Goal: Information Seeking & Learning: Learn about a topic

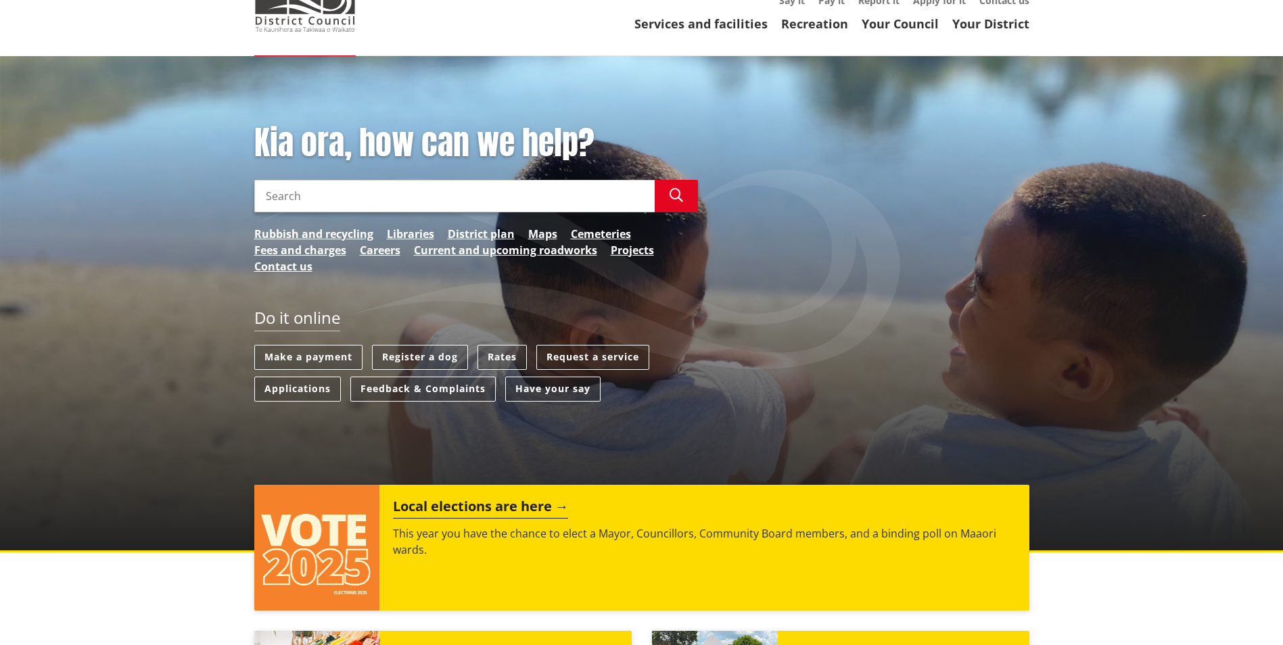
scroll to position [135, 0]
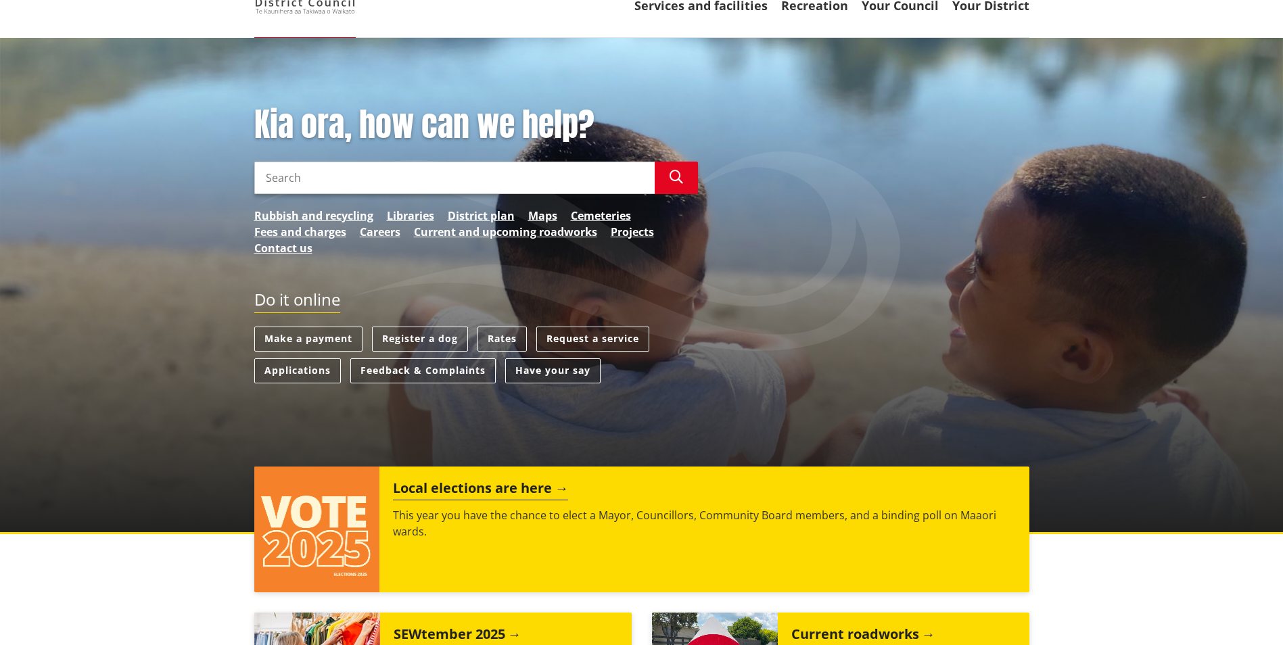
click at [525, 369] on link "Have your say" at bounding box center [552, 371] width 95 height 25
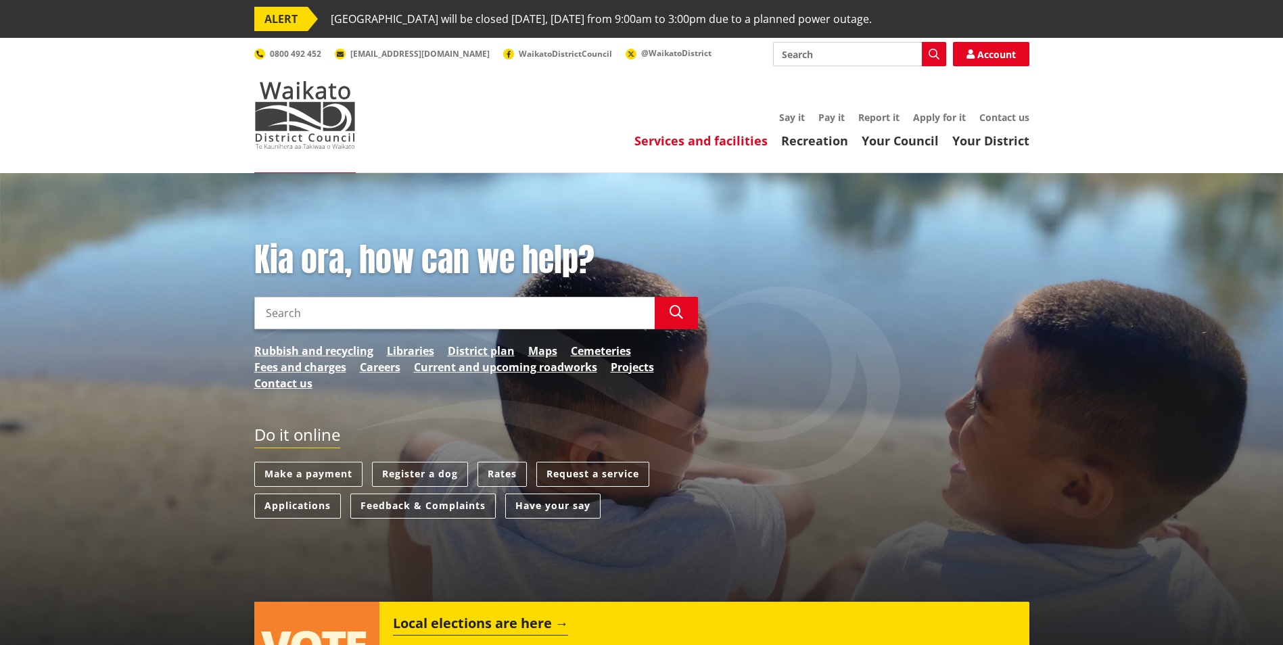
click at [710, 137] on link "Services and facilities" at bounding box center [701, 141] width 133 height 16
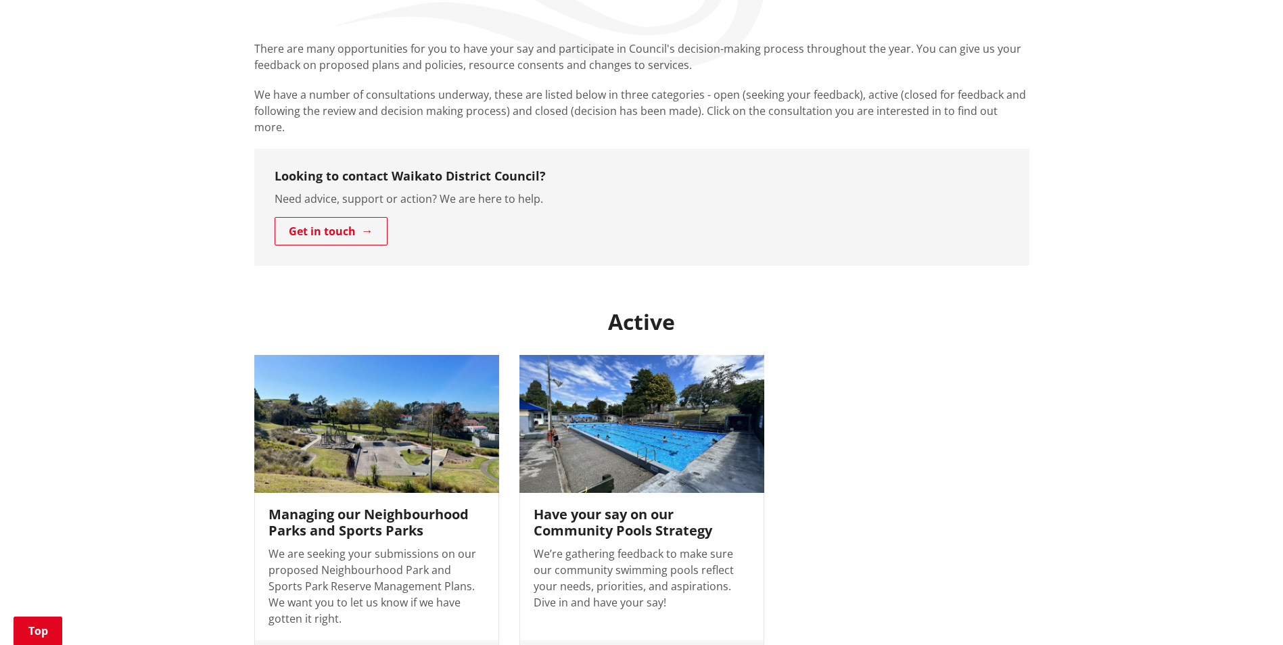
scroll to position [338, 0]
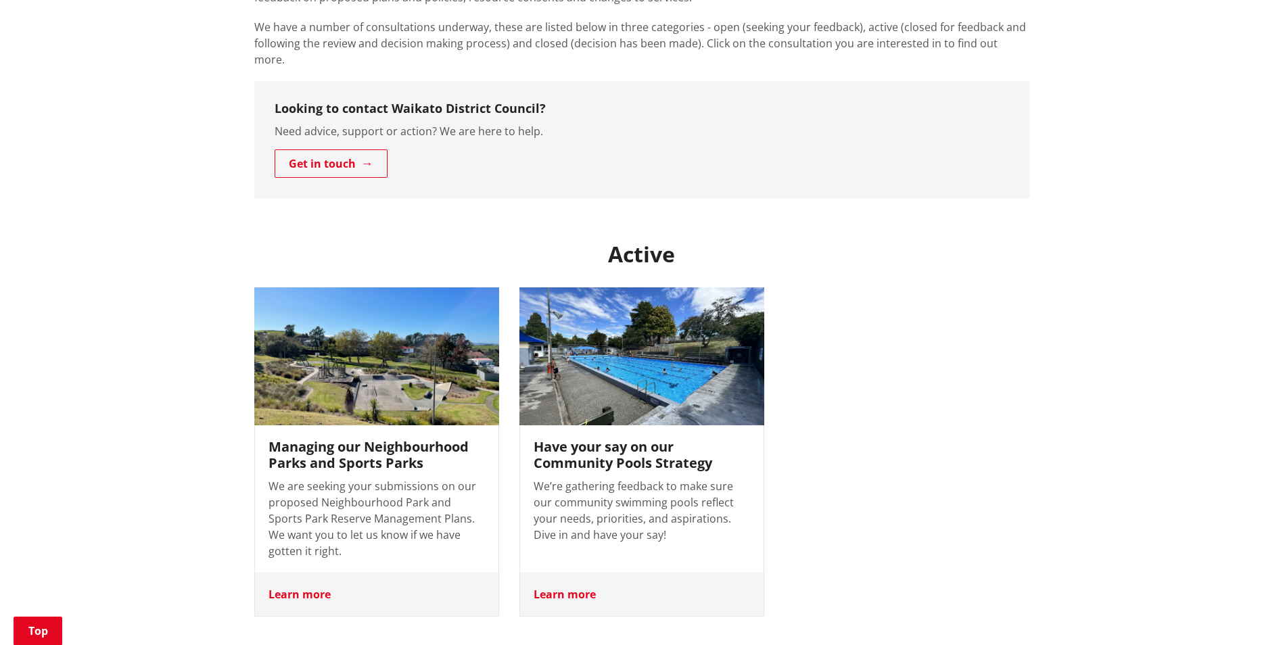
click at [350, 446] on h3 "Managing our Neighbourhood Parks and Sports Parks" at bounding box center [377, 455] width 216 height 32
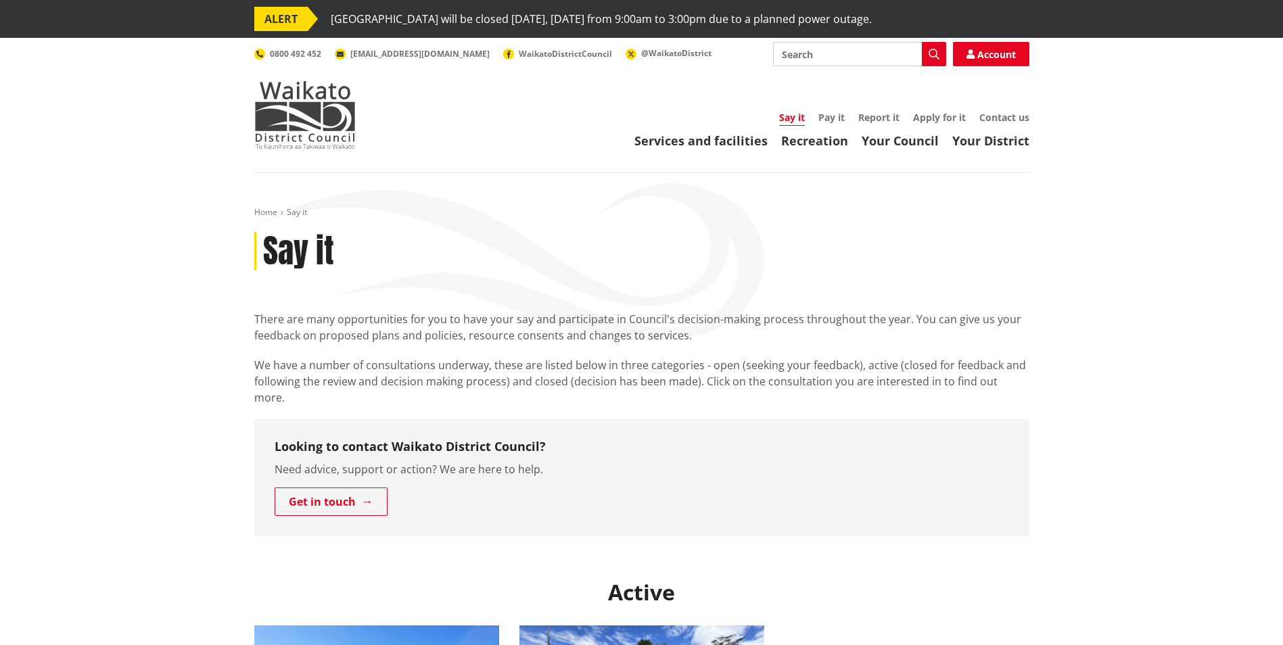
scroll to position [338, 0]
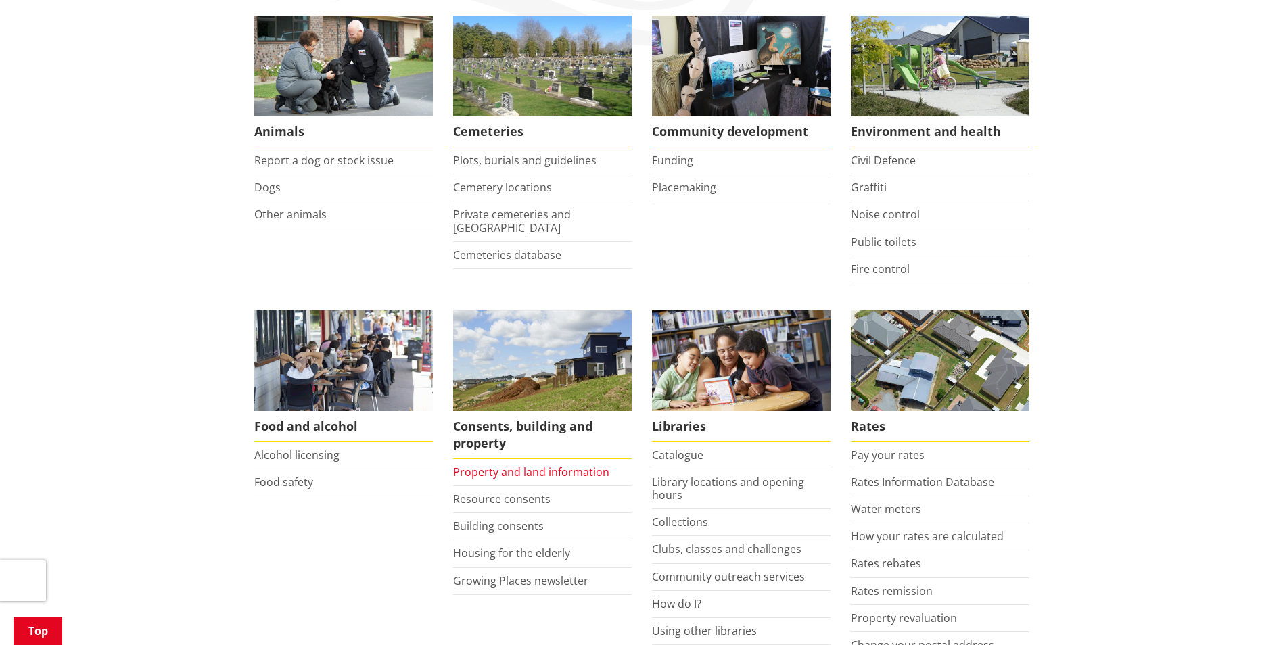
scroll to position [338, 0]
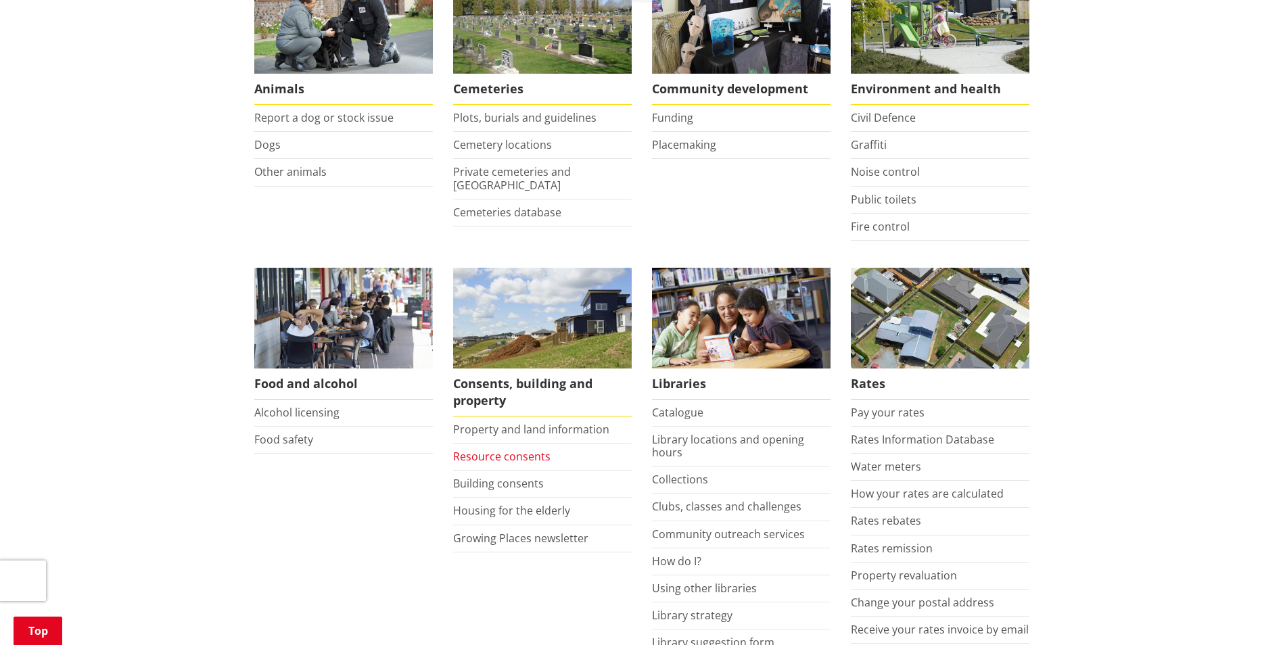
click at [480, 456] on link "Resource consents" at bounding box center [501, 456] width 97 height 15
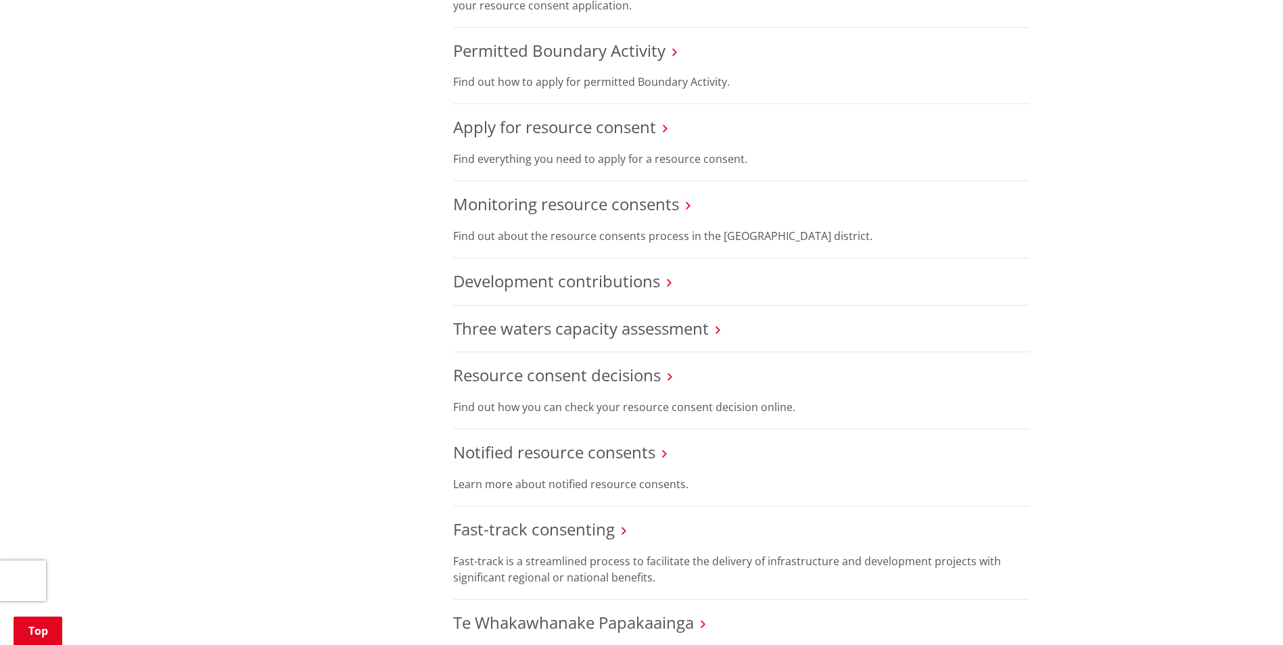
scroll to position [1150, 0]
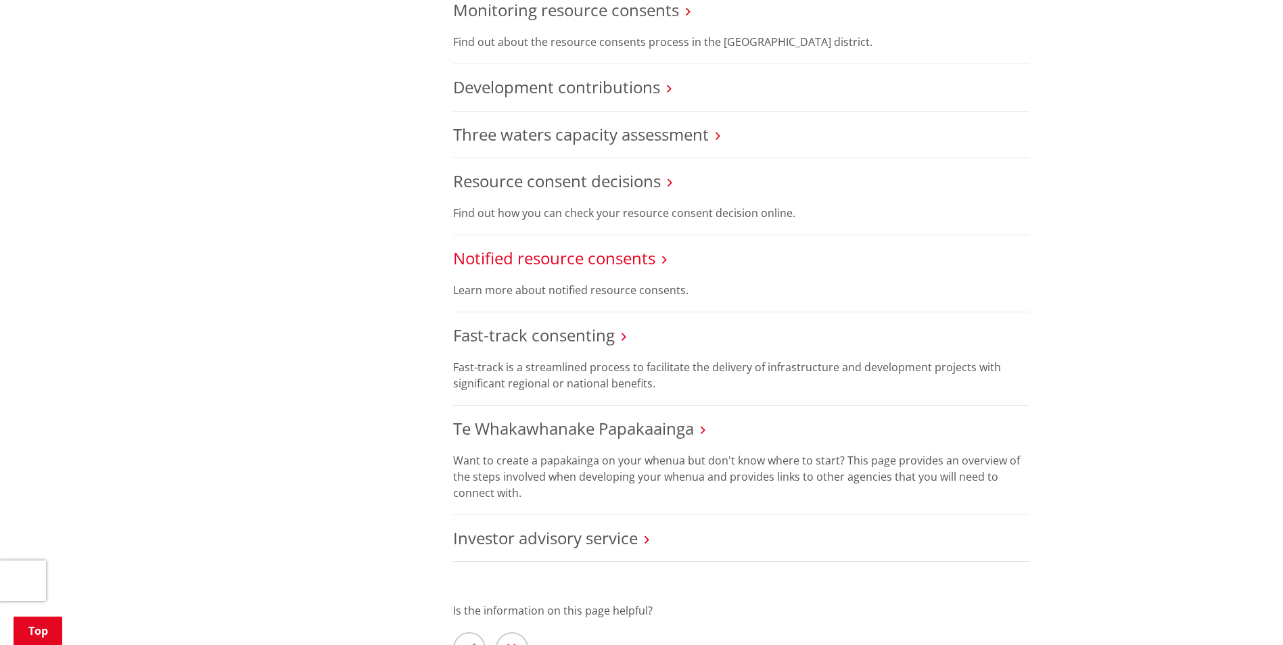
click at [527, 258] on link "Notified resource consents" at bounding box center [554, 258] width 202 height 22
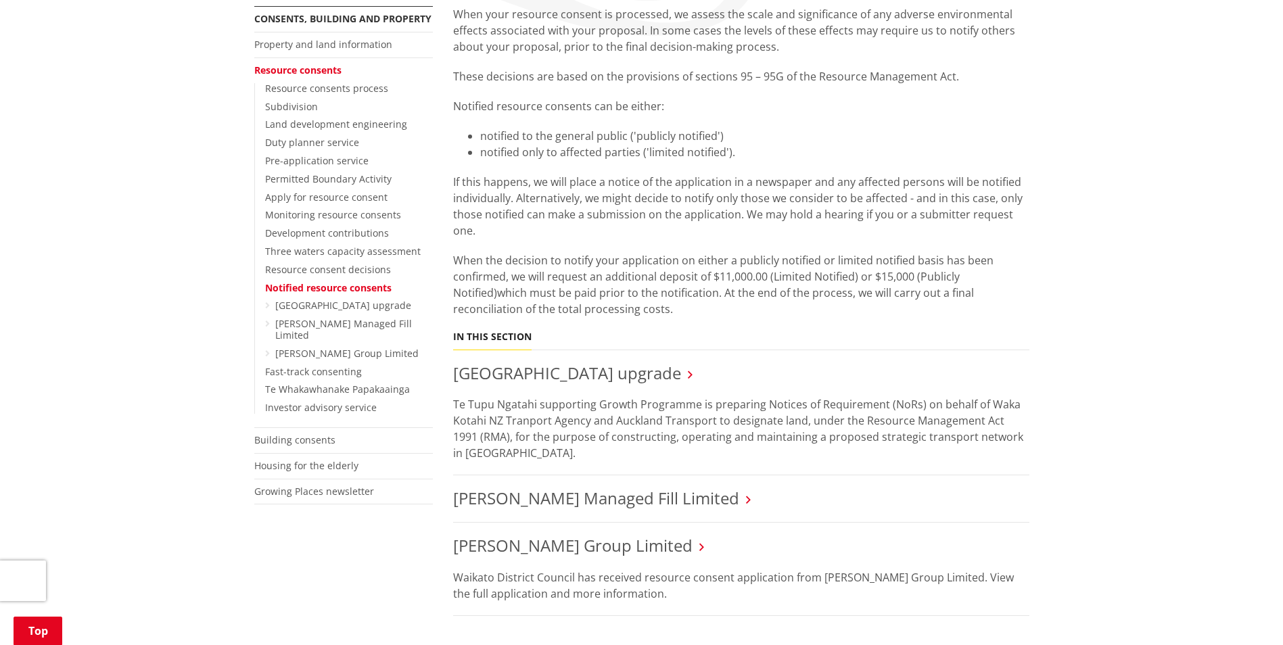
scroll to position [338, 0]
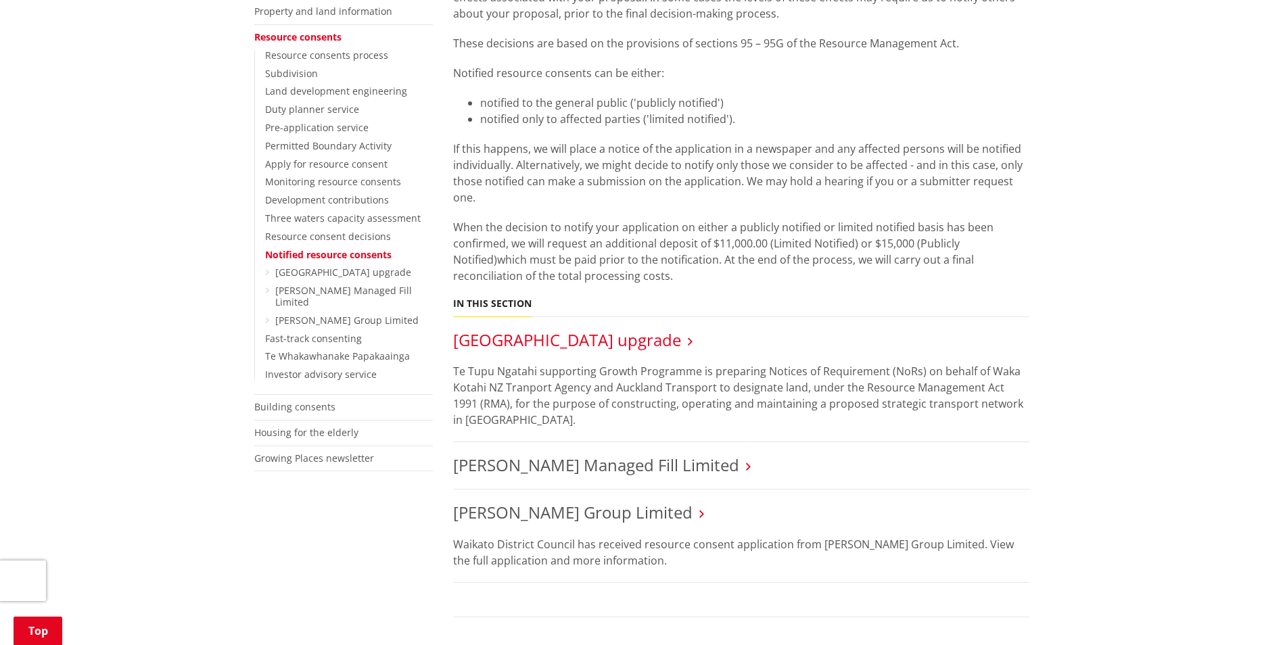
click at [576, 340] on link "[GEOGRAPHIC_DATA] upgrade" at bounding box center [567, 340] width 228 height 22
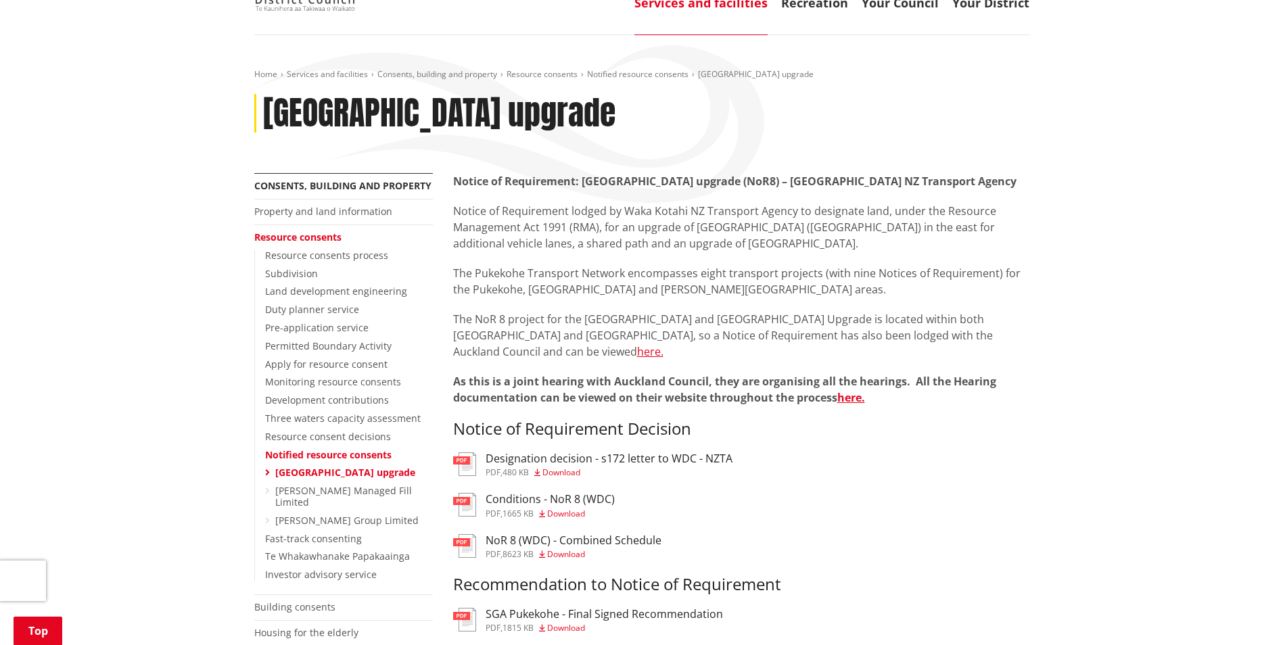
scroll to position [135, 0]
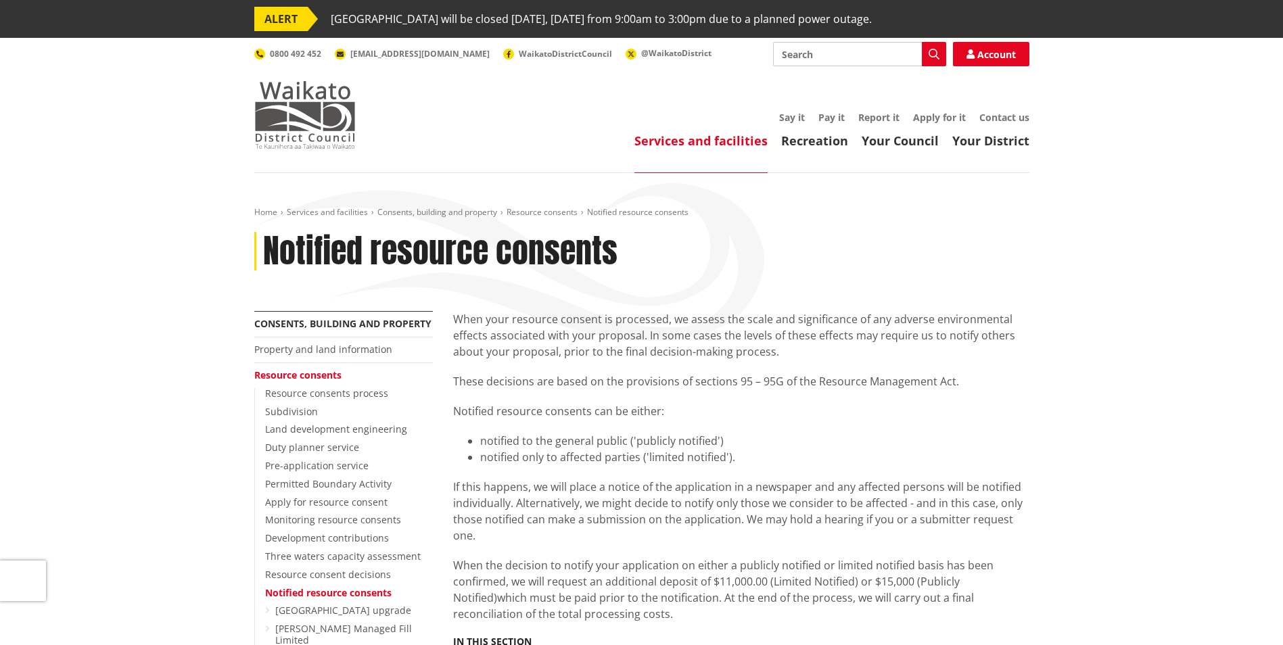
click at [311, 129] on img at bounding box center [304, 115] width 101 height 68
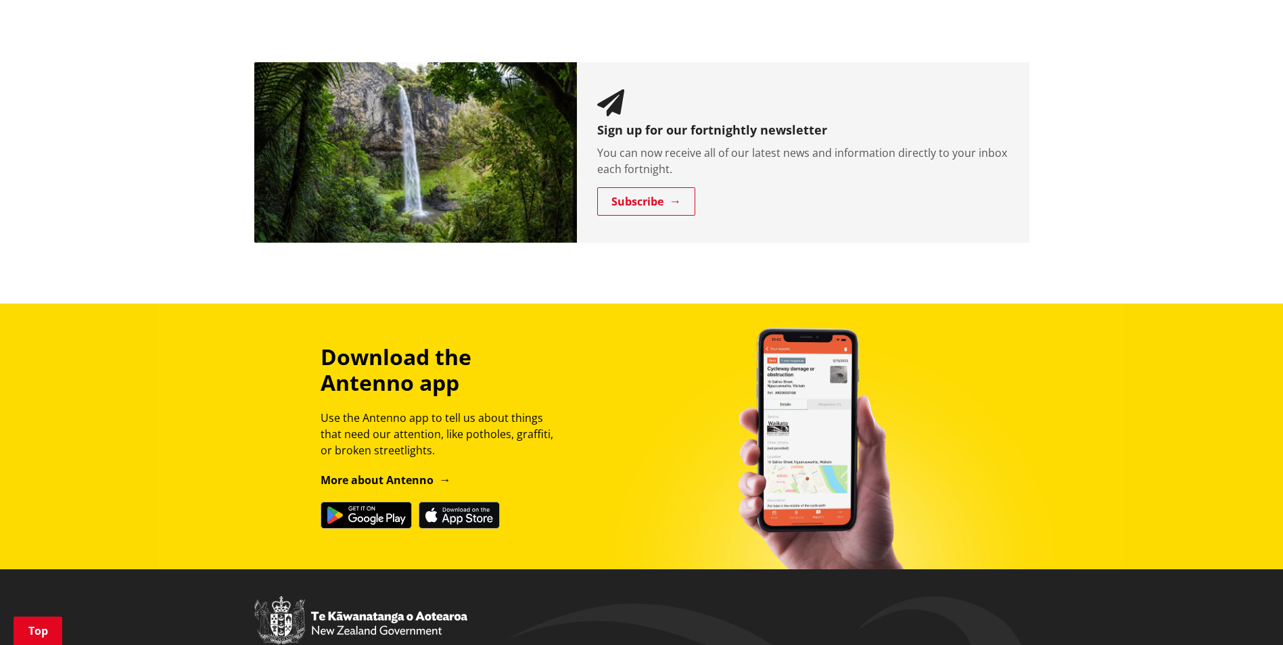
scroll to position [1353, 0]
